Goal: Check status: Check status

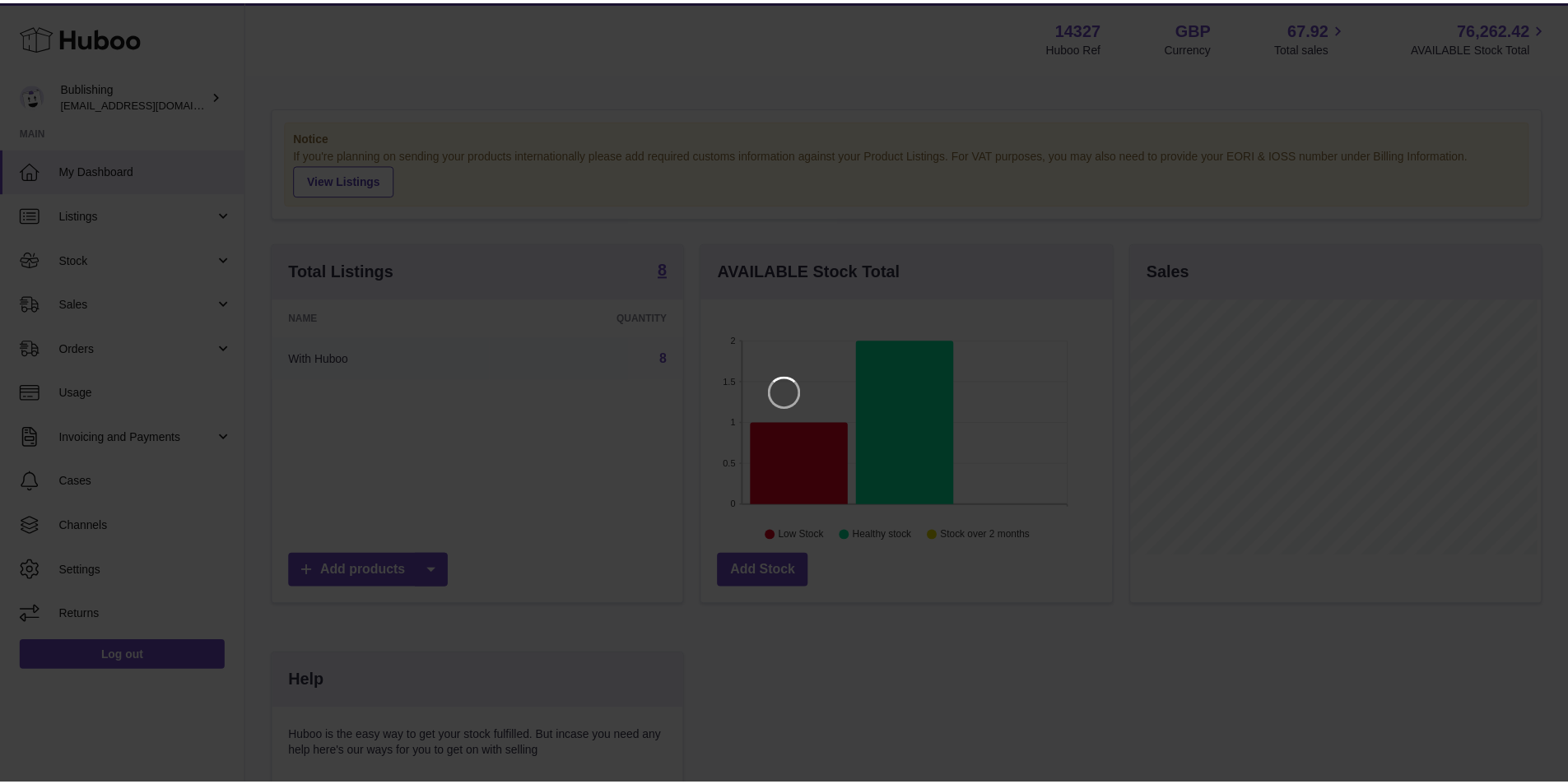
scroll to position [257, 414]
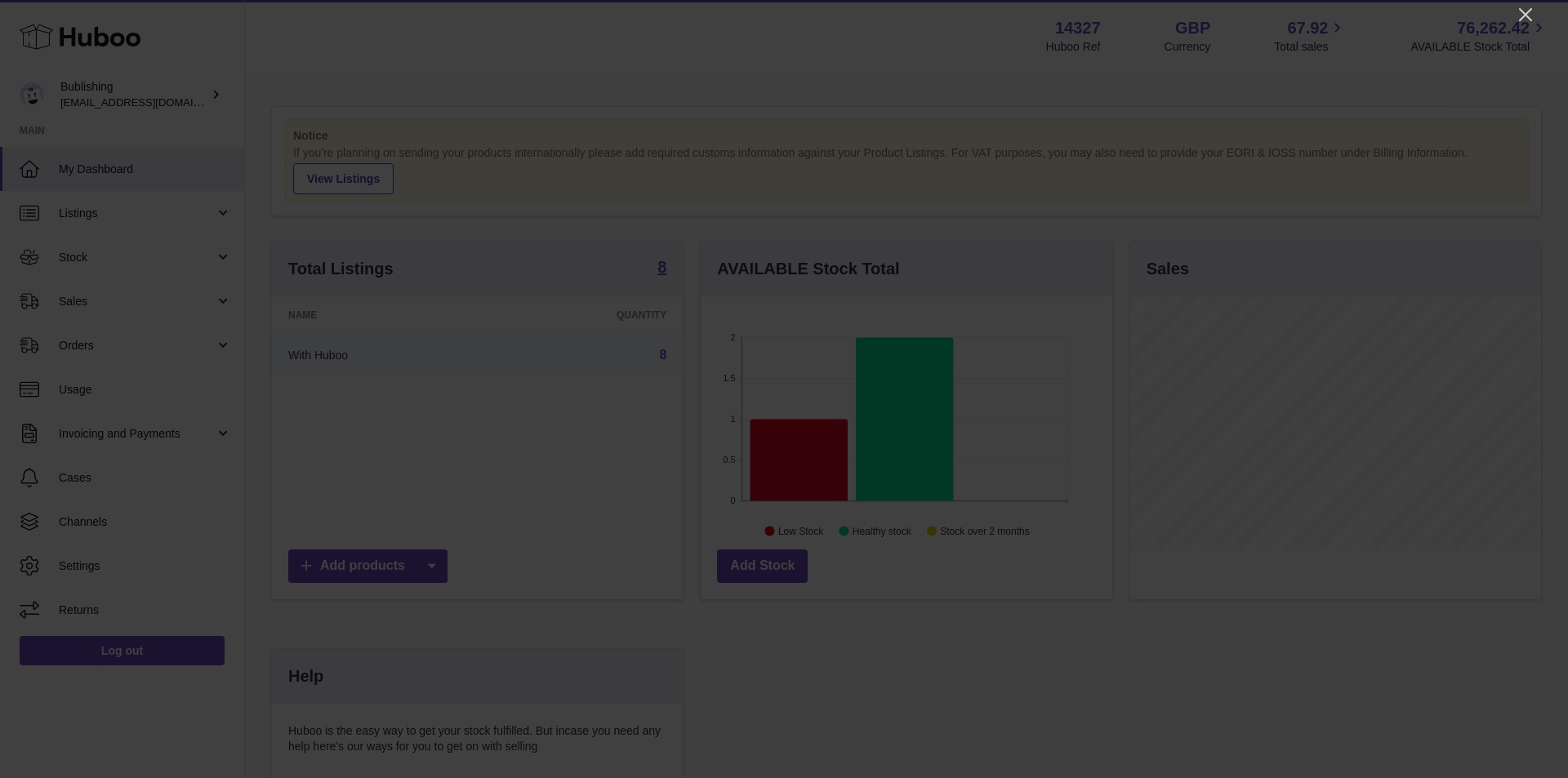
click at [1539, 13] on div at bounding box center [784, 389] width 1568 height 778
click at [1529, 13] on icon "Close" at bounding box center [1527, 14] width 13 height 13
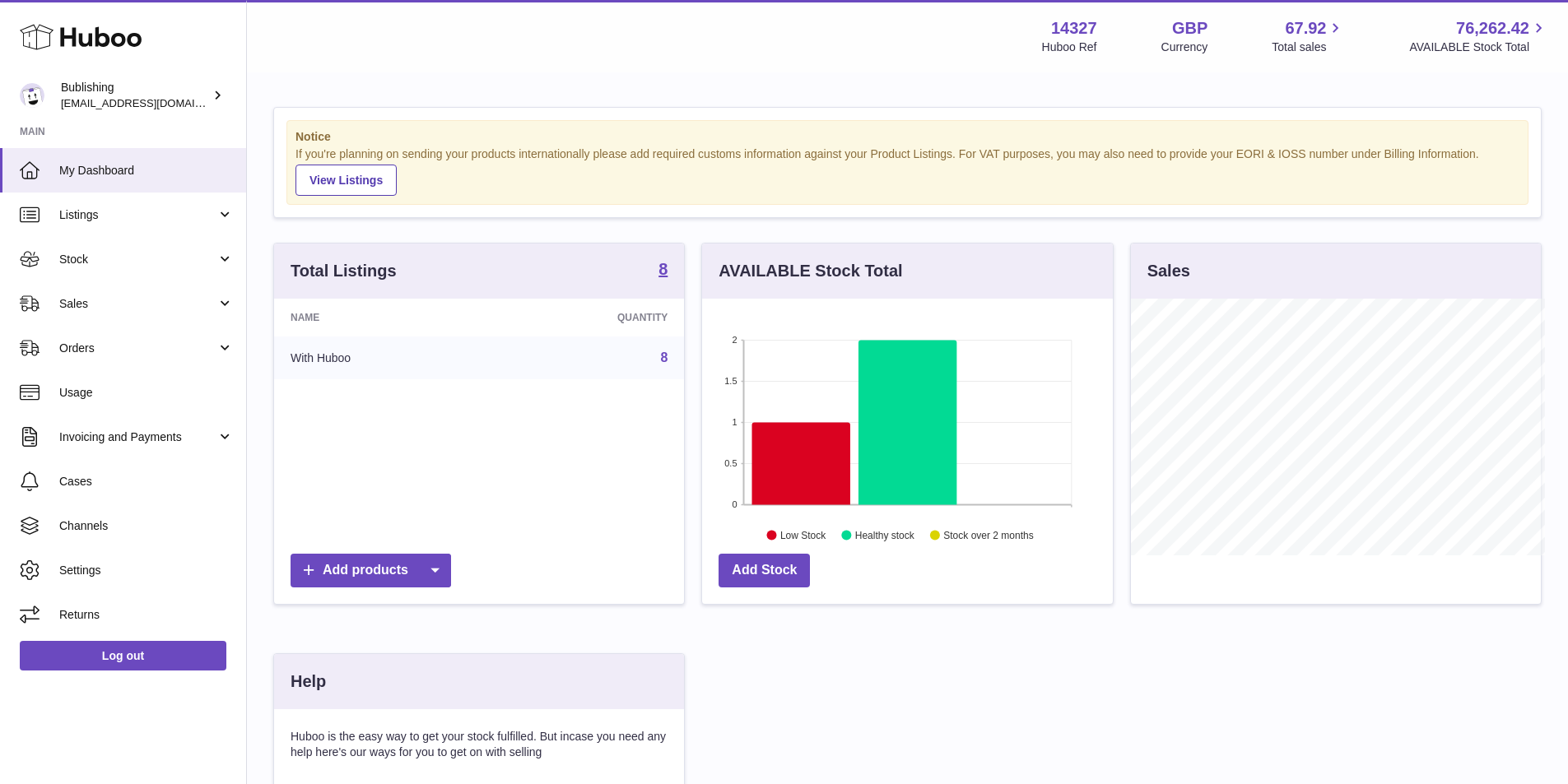
scroll to position [822673, 822520]
click at [193, 259] on span "Stock" at bounding box center [138, 260] width 157 height 16
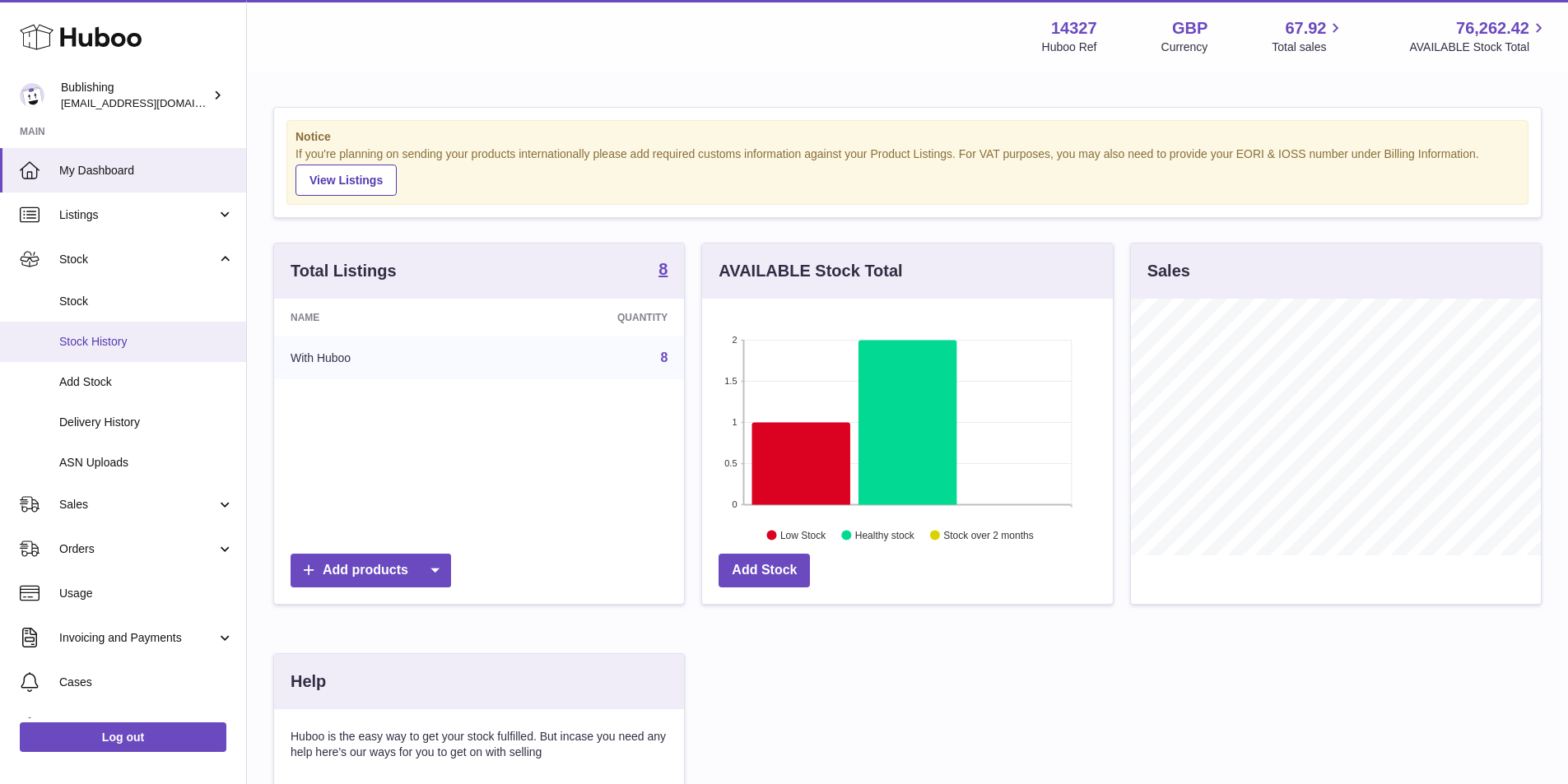
click at [129, 335] on span "Stock History" at bounding box center [147, 342] width 175 height 16
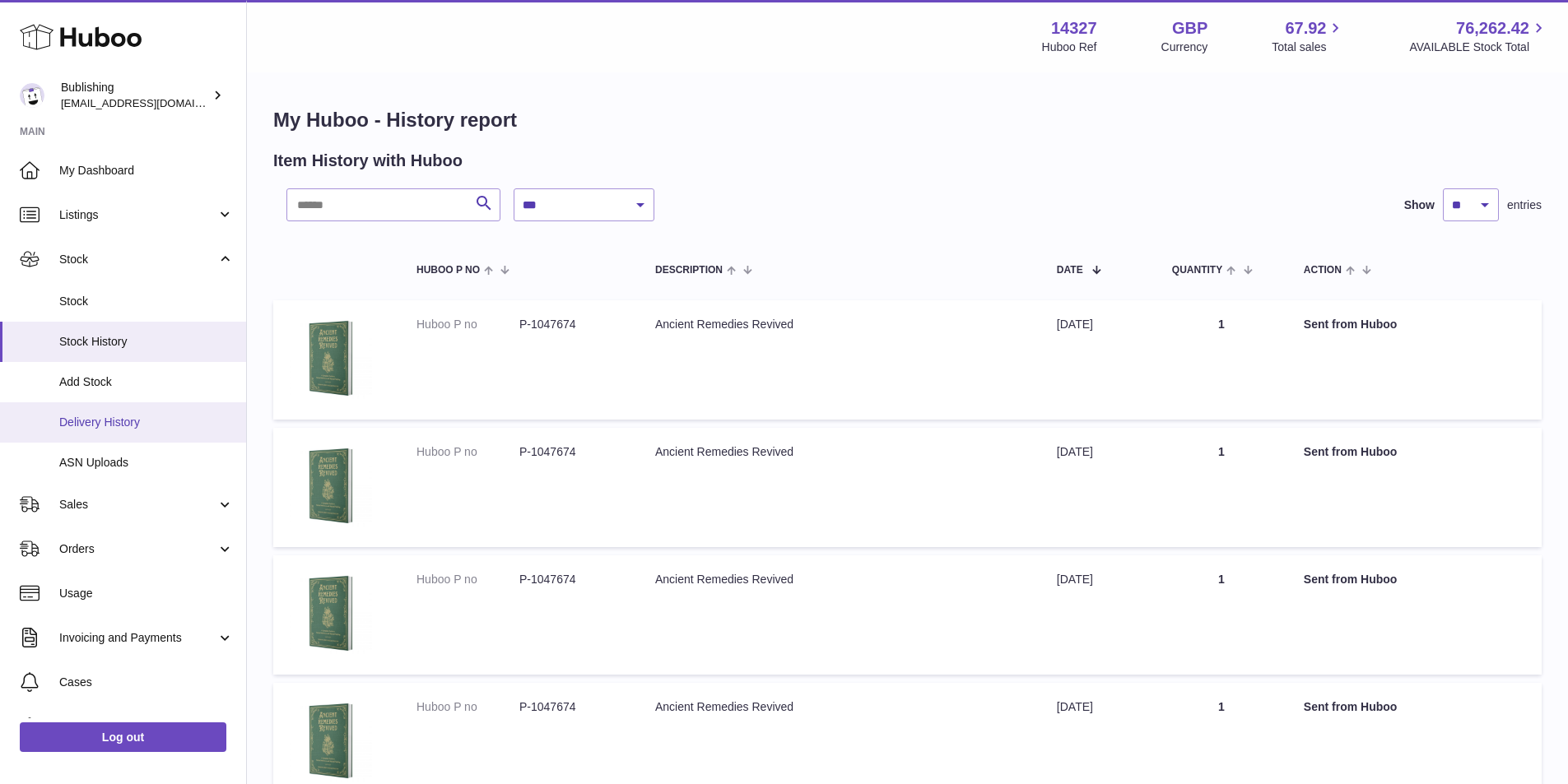
click at [143, 414] on span "Delivery History" at bounding box center [147, 422] width 175 height 16
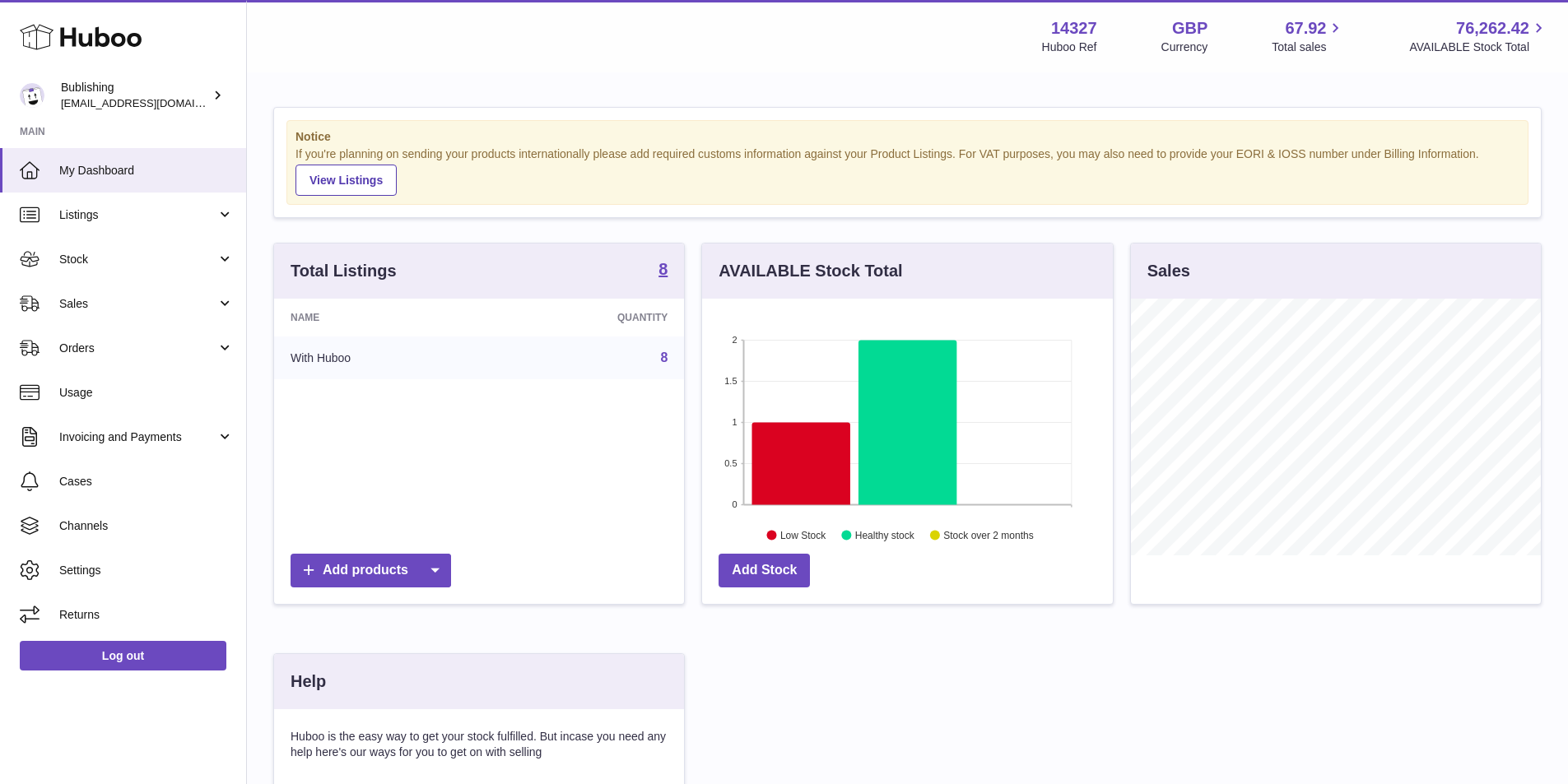
scroll to position [257, 410]
click at [185, 313] on link "Sales" at bounding box center [123, 304] width 246 height 45
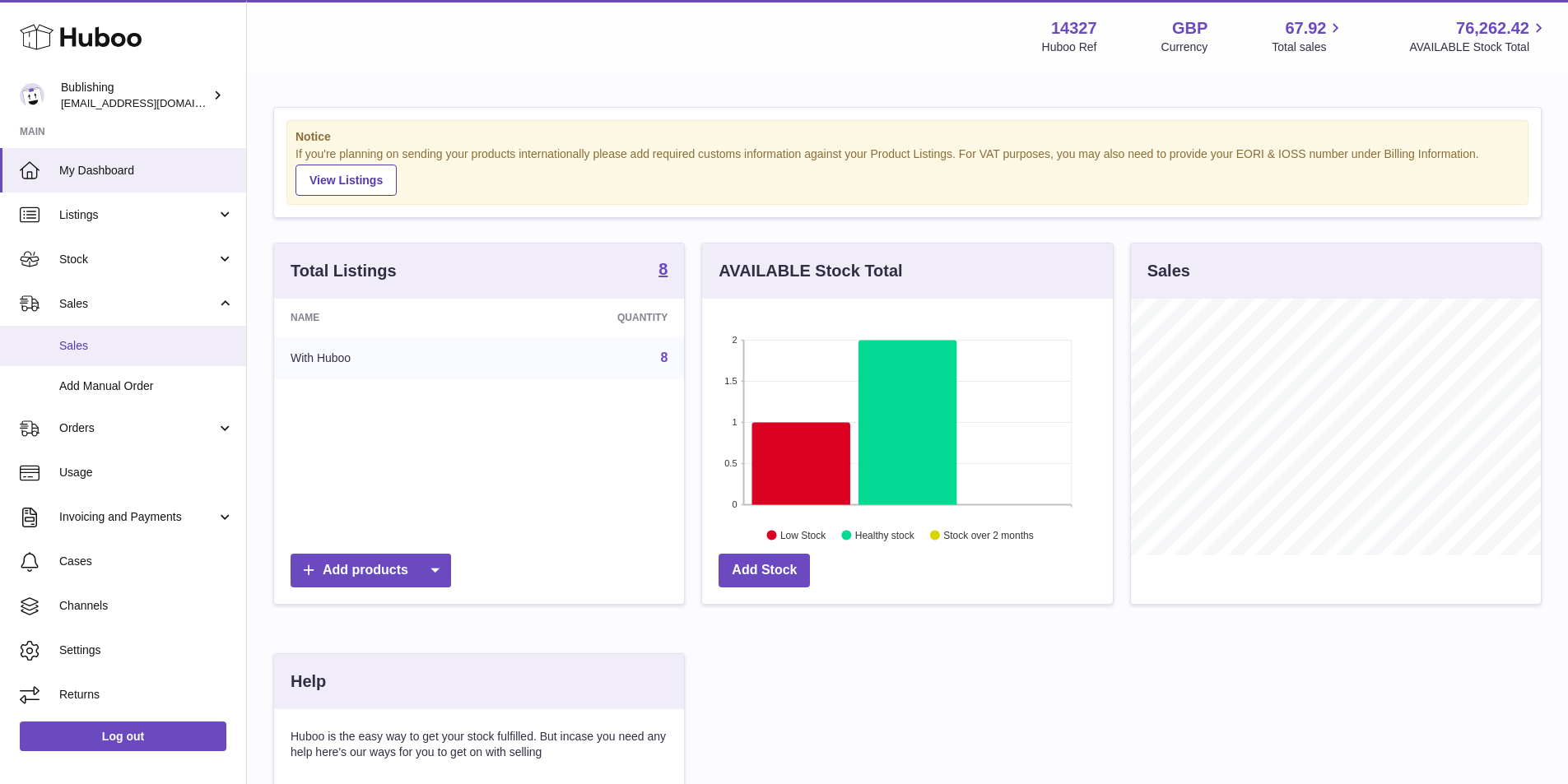
click at [135, 340] on span "Sales" at bounding box center [147, 346] width 175 height 16
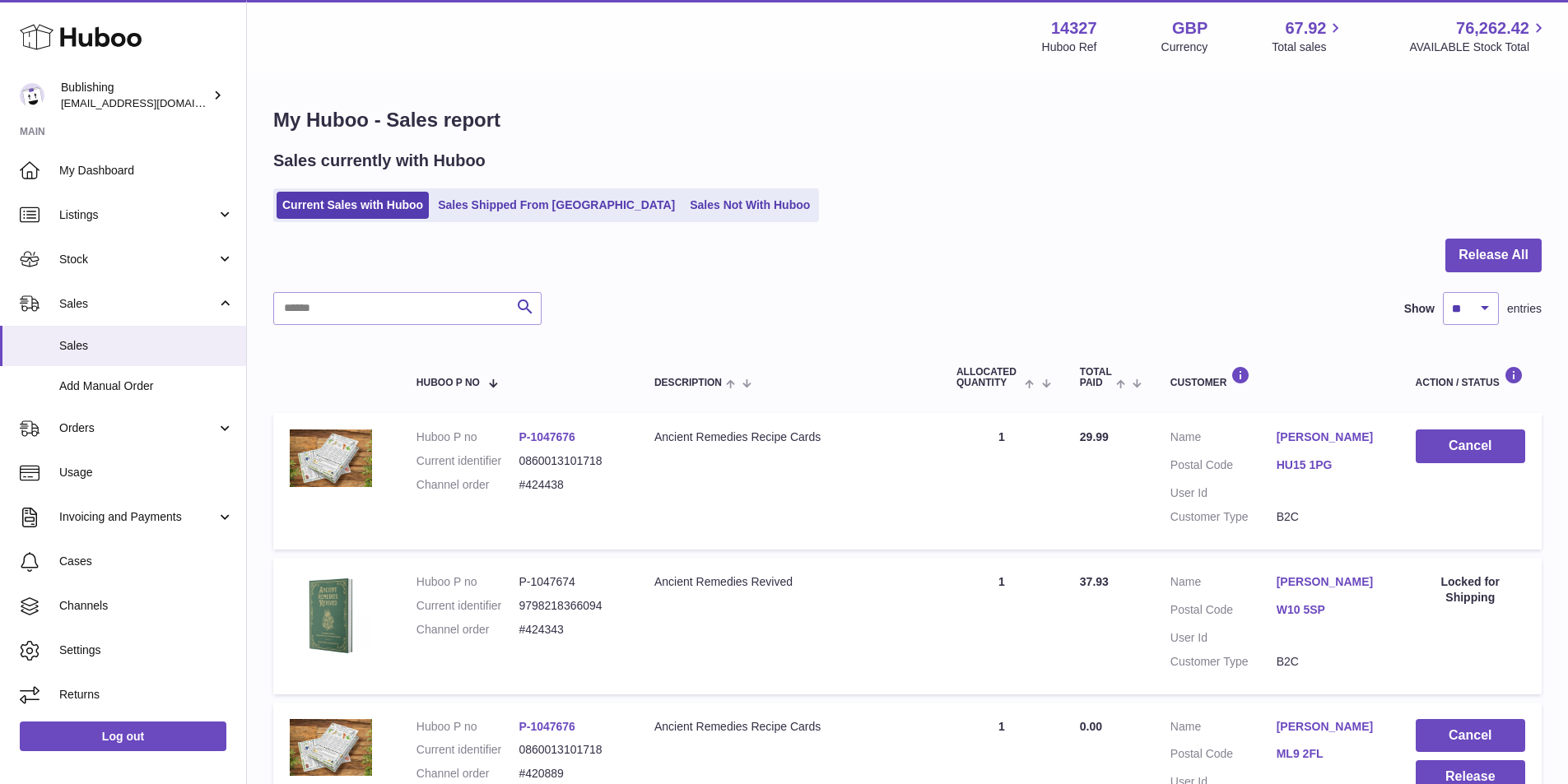
click at [517, 215] on link "Sales Shipped From [GEOGRAPHIC_DATA]" at bounding box center [556, 206] width 248 height 27
